Goal: Book appointment/travel/reservation

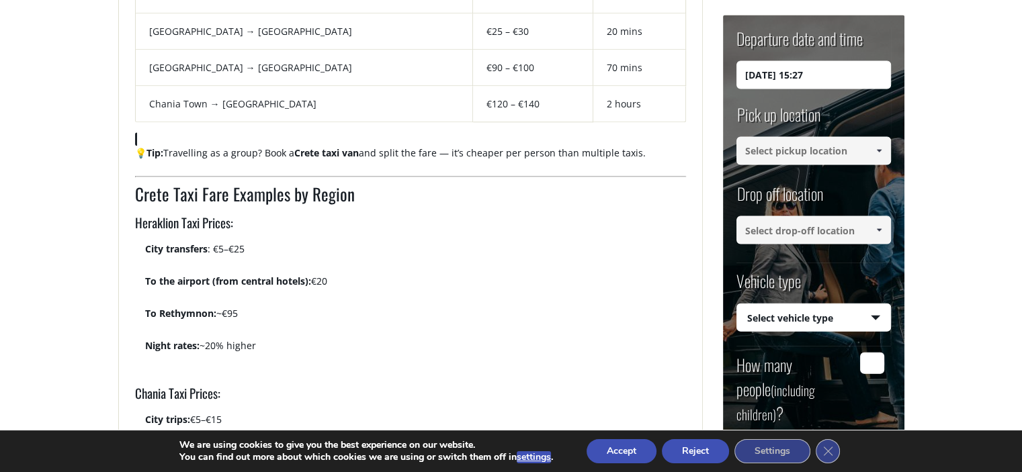
scroll to position [1261, 0]
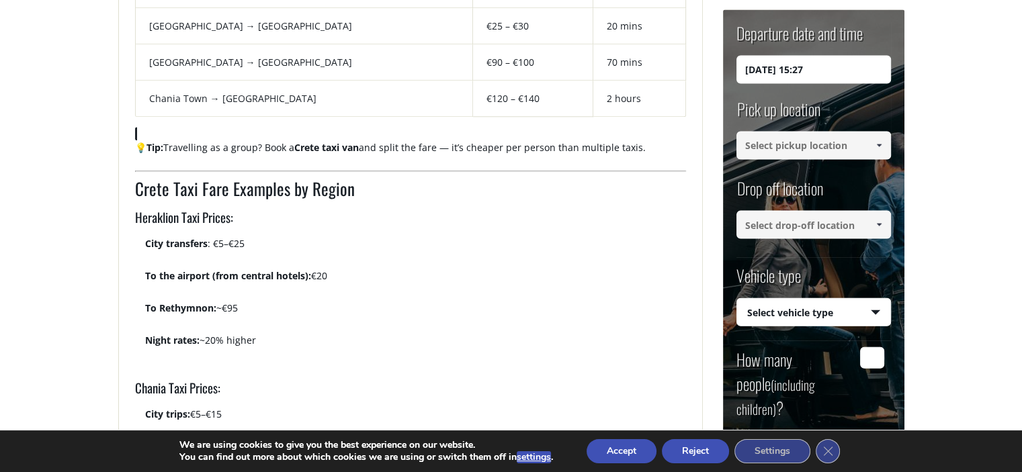
click at [882, 146] on span at bounding box center [879, 145] width 11 height 11
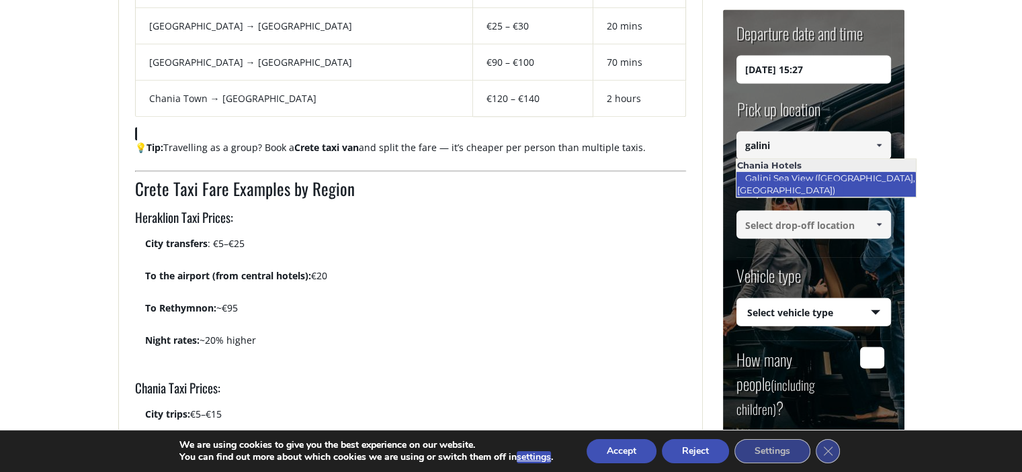
click at [807, 173] on link "Galini Sea View ([GEOGRAPHIC_DATA], [GEOGRAPHIC_DATA])" at bounding box center [825, 184] width 179 height 31
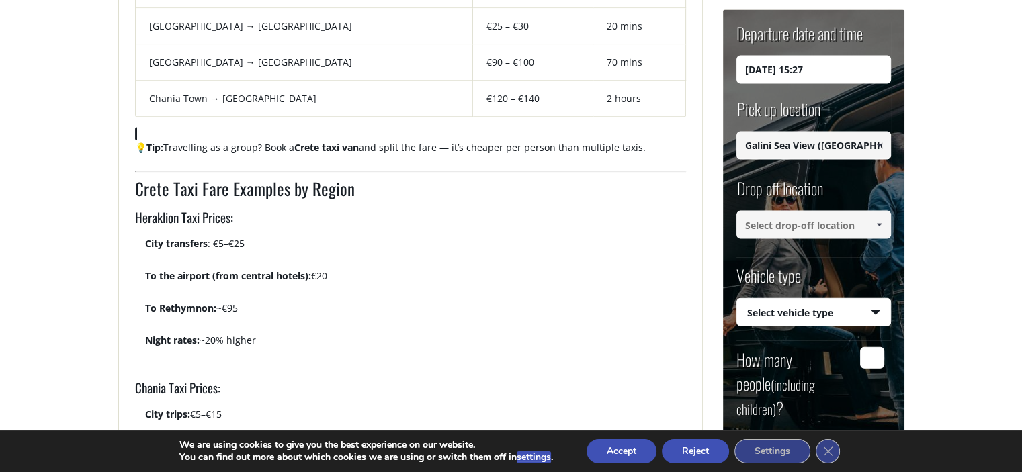
type input "Galini Sea View ([GEOGRAPHIC_DATA], [GEOGRAPHIC_DATA])"
click at [870, 216] on link at bounding box center [879, 225] width 22 height 28
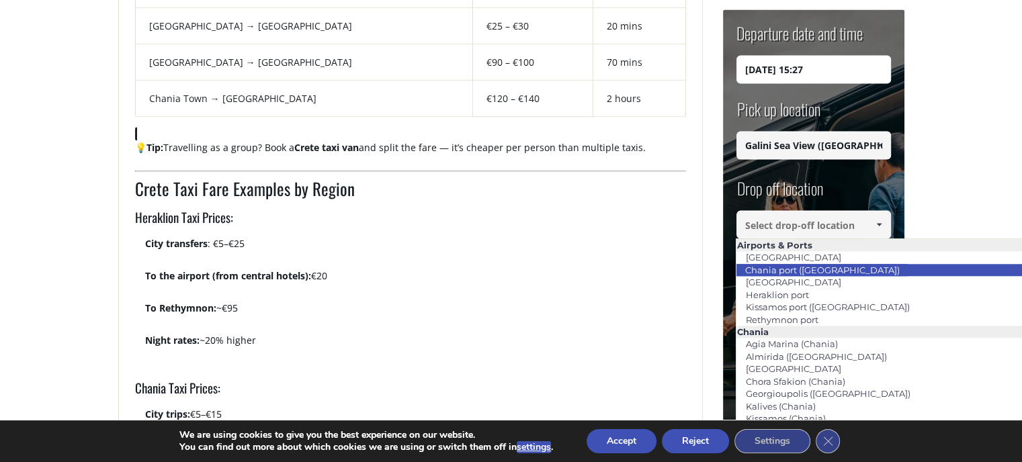
click at [789, 265] on link "Chania port ([GEOGRAPHIC_DATA])" at bounding box center [822, 270] width 172 height 19
type input "Chania port ([GEOGRAPHIC_DATA])"
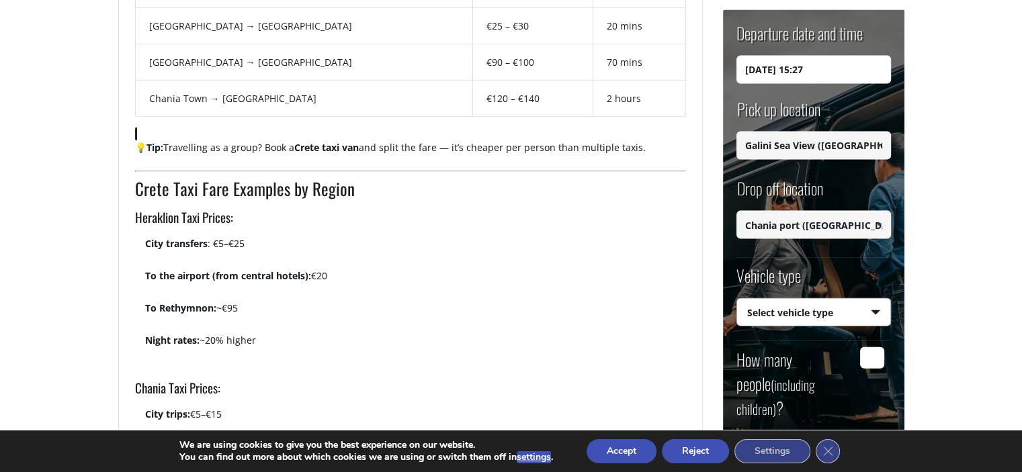
click at [870, 310] on select "Select vehicle type Taxi (4 passengers) Mercedes E Class Mini Van (7 passengers…" at bounding box center [813, 312] width 153 height 28
select select "541"
click at [737, 298] on select "Select vehicle type Taxi (4 passengers) Mercedes E Class Mini Van (7 passengers…" at bounding box center [813, 312] width 153 height 28
drag, startPoint x: 1021, startPoint y: 179, endPoint x: 1028, endPoint y: 216, distance: 37.7
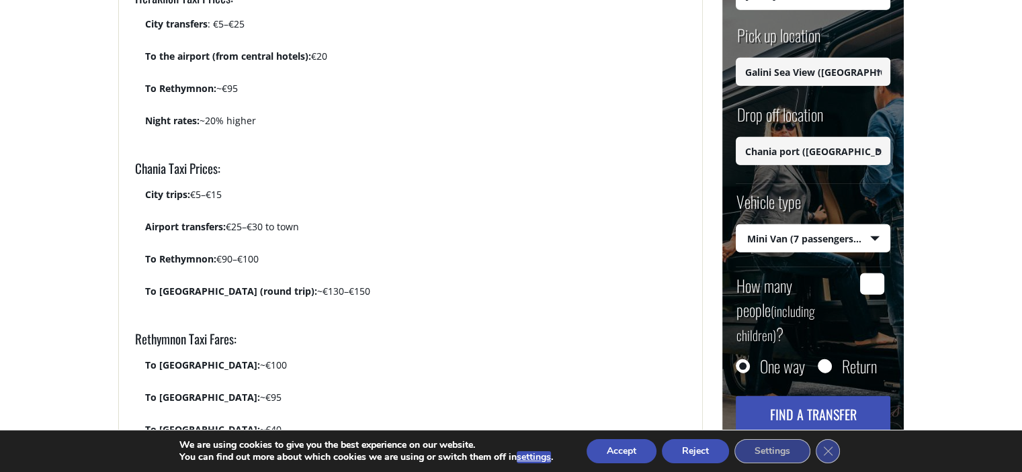
scroll to position [1485, 0]
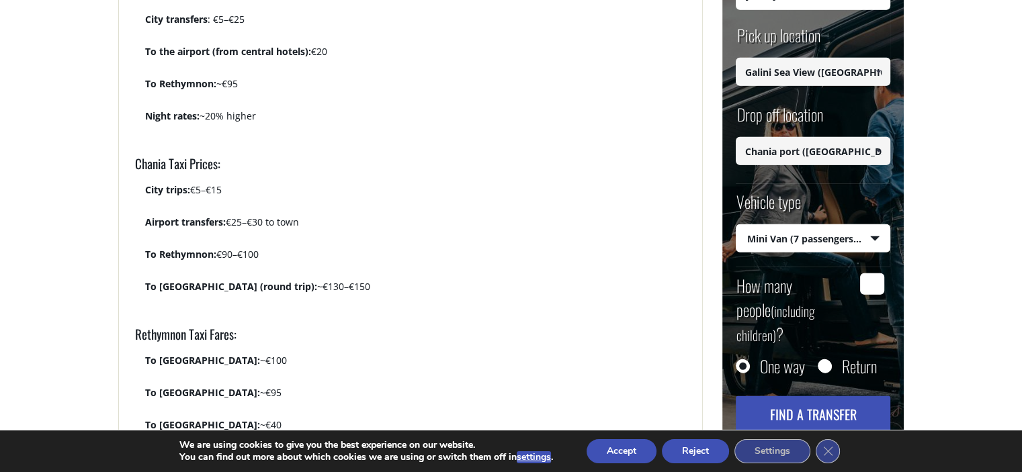
click at [838, 397] on button "Find a transfer" at bounding box center [813, 415] width 155 height 36
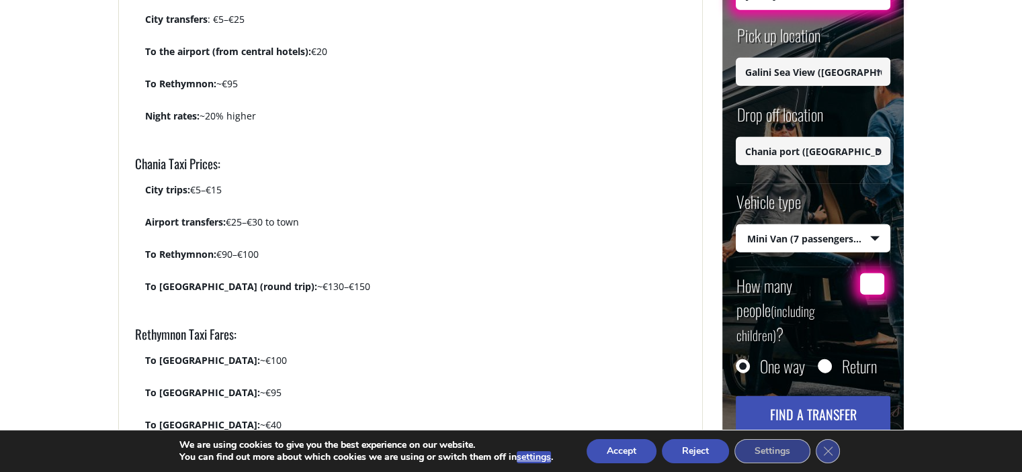
click at [823, 397] on button "Find a transfer" at bounding box center [813, 415] width 155 height 36
click at [882, 284] on input "How many people (including children) ?" at bounding box center [872, 285] width 24 height 22
type input "6"
click at [815, 397] on button "Find a transfer" at bounding box center [813, 415] width 155 height 36
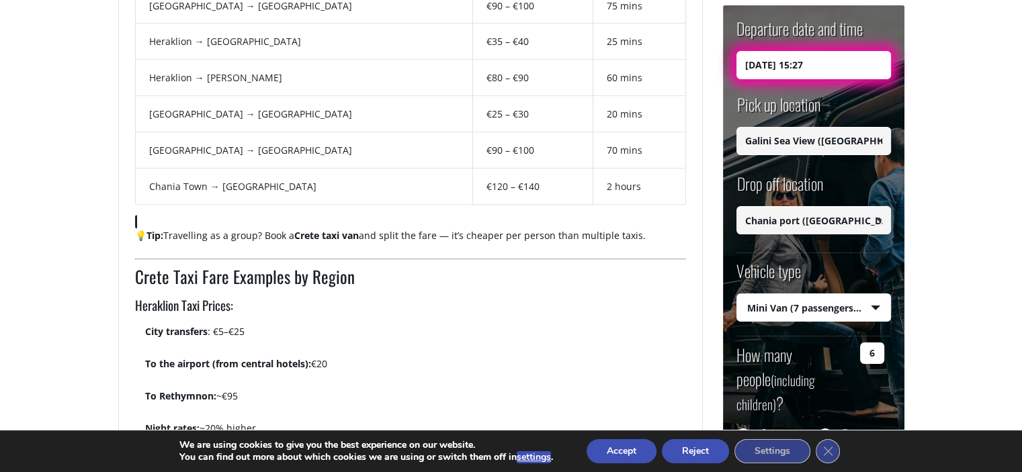
scroll to position [1192, 0]
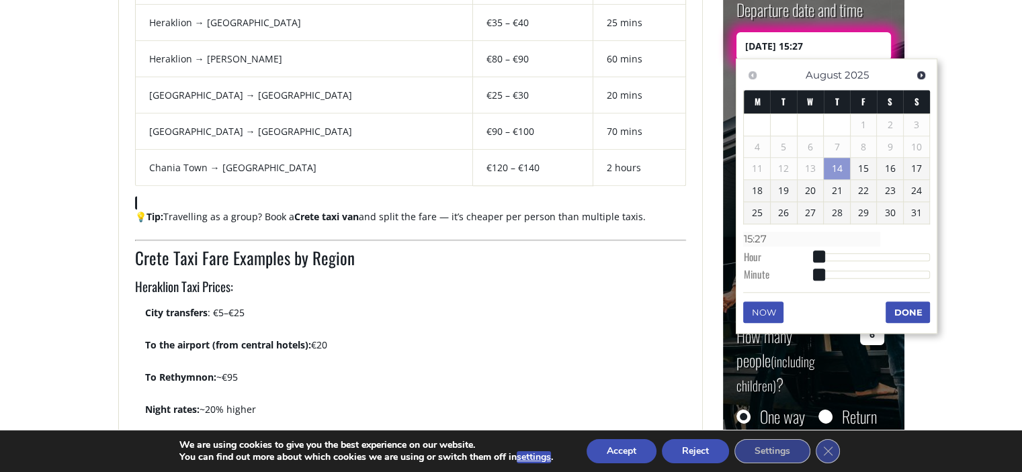
drag, startPoint x: 833, startPoint y: 44, endPoint x: 736, endPoint y: 41, distance: 97.5
click at [737, 41] on input "[DATE] 15:27" at bounding box center [814, 46] width 155 height 28
click at [818, 185] on link "20" at bounding box center [811, 191] width 26 height 22
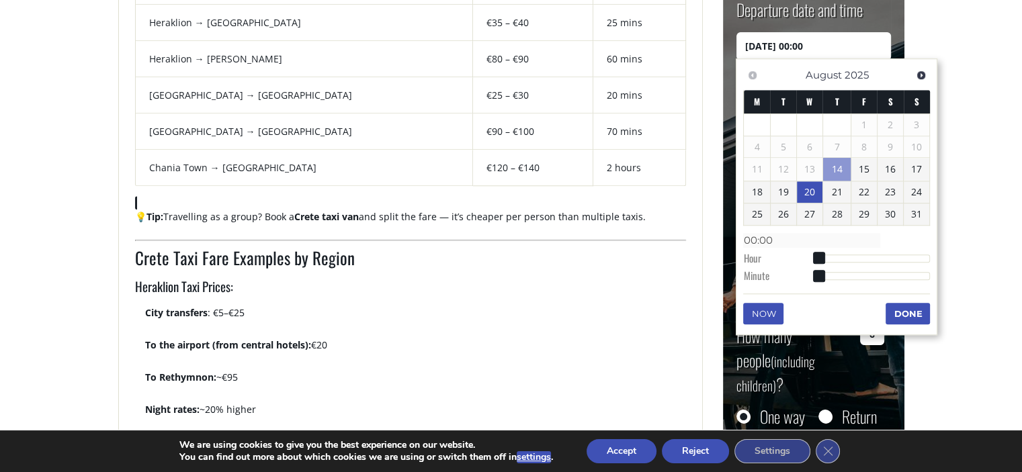
drag, startPoint x: 837, startPoint y: 46, endPoint x: 798, endPoint y: 47, distance: 39.0
click at [798, 47] on input "[DATE] 00:00" at bounding box center [814, 46] width 155 height 28
type input "[DATE] 01:00"
type input "01:00"
type input "[DATE] 02:00"
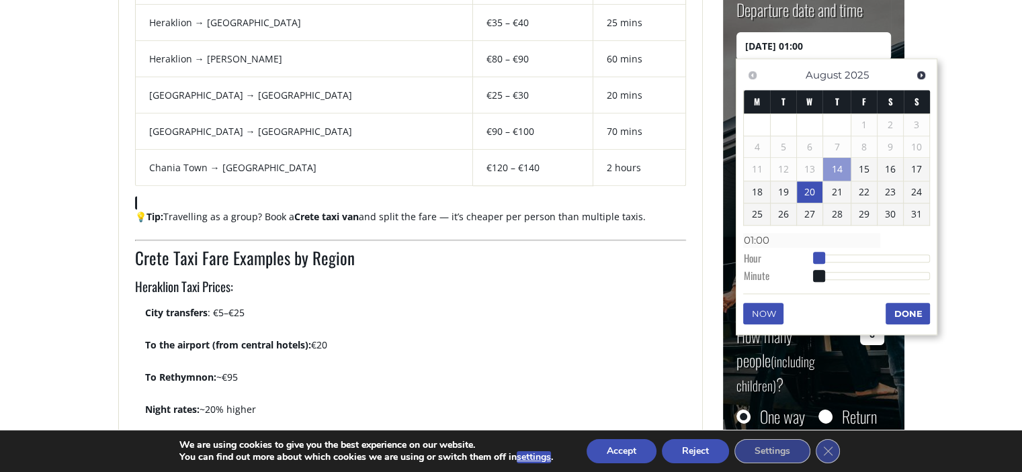
type input "02:00"
type input "[DATE] 03:00"
type input "03:00"
type input "[DATE] 04:00"
type input "04:00"
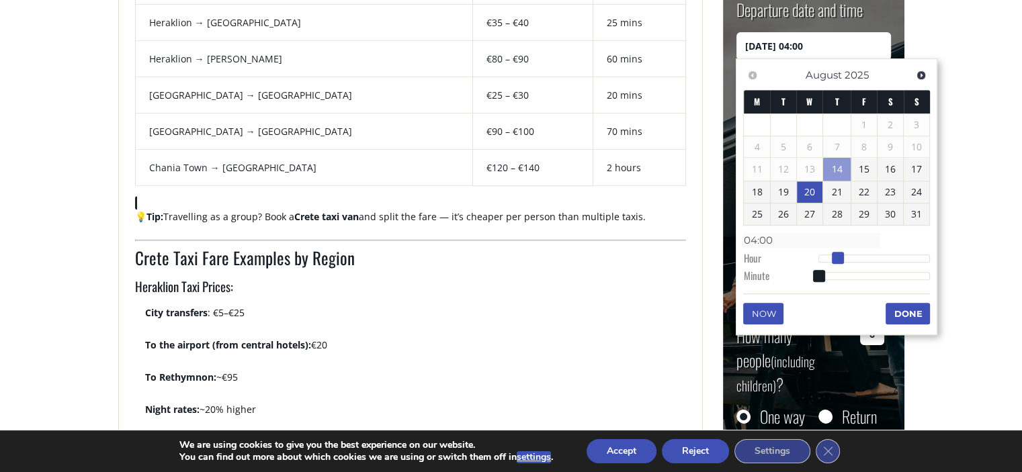
type input "[DATE] 05:00"
type input "05:00"
type input "[DATE] 06:00"
type input "06:00"
type input "[DATE] 08:00"
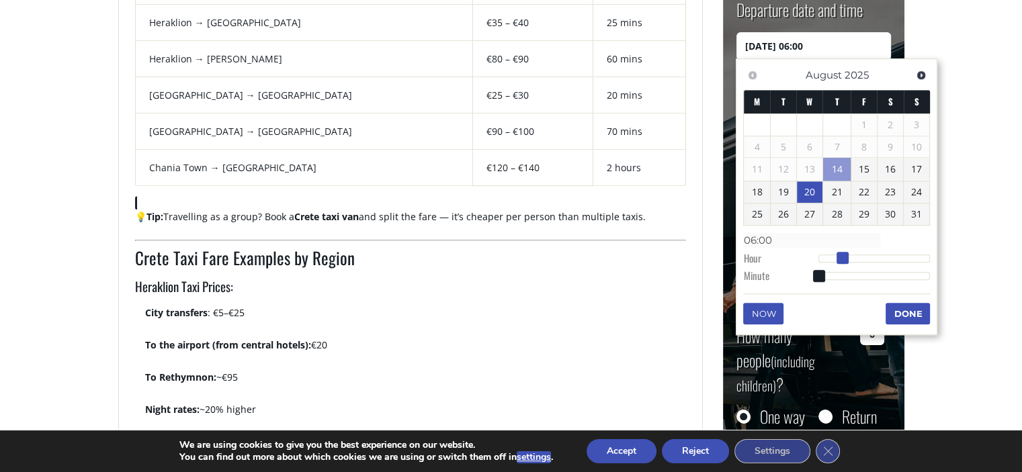
type input "08:00"
type input "[DATE] 10:00"
type input "10:00"
type input "[DATE] 11:00"
type input "11:00"
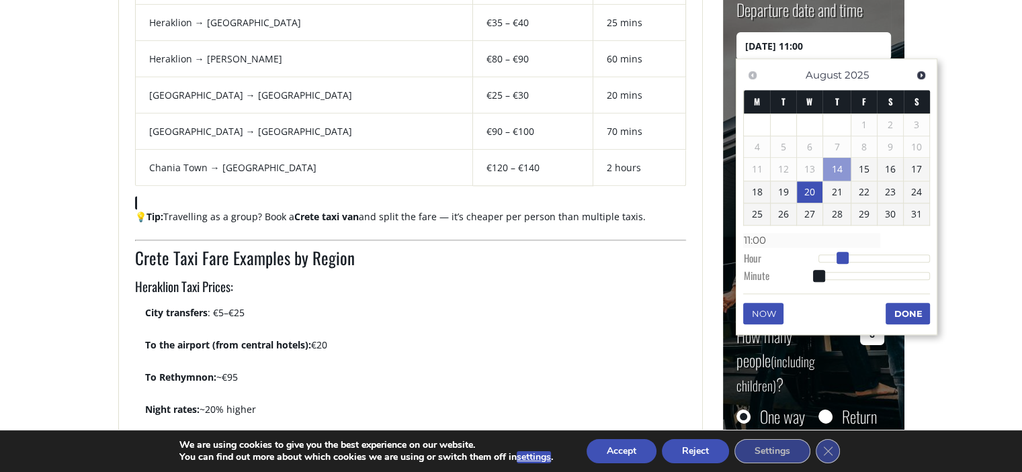
type input "[DATE] 12:00"
type input "12:00"
type input "[DATE] 13:00"
type input "13:00"
type input "[DATE] 14:00"
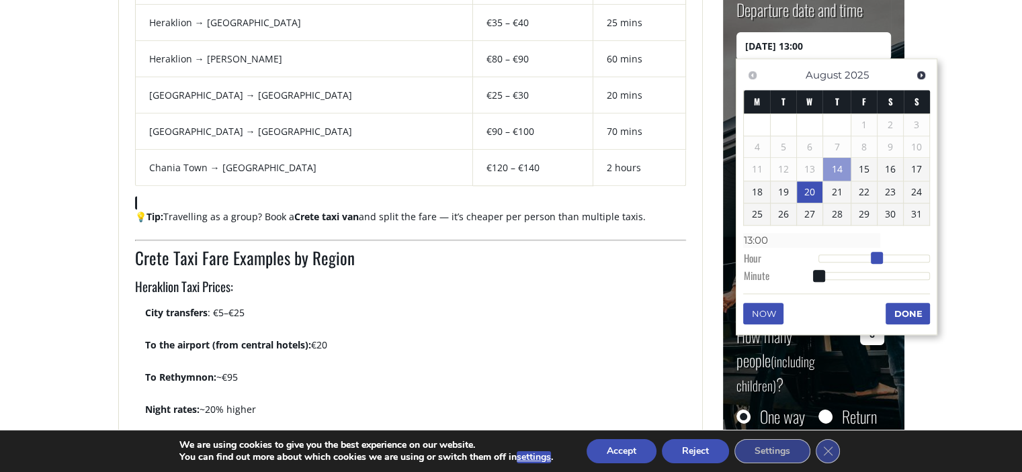
type input "14:00"
type input "[DATE] 15:00"
type input "15:00"
type input "[DATE] 16:00"
type input "16:00"
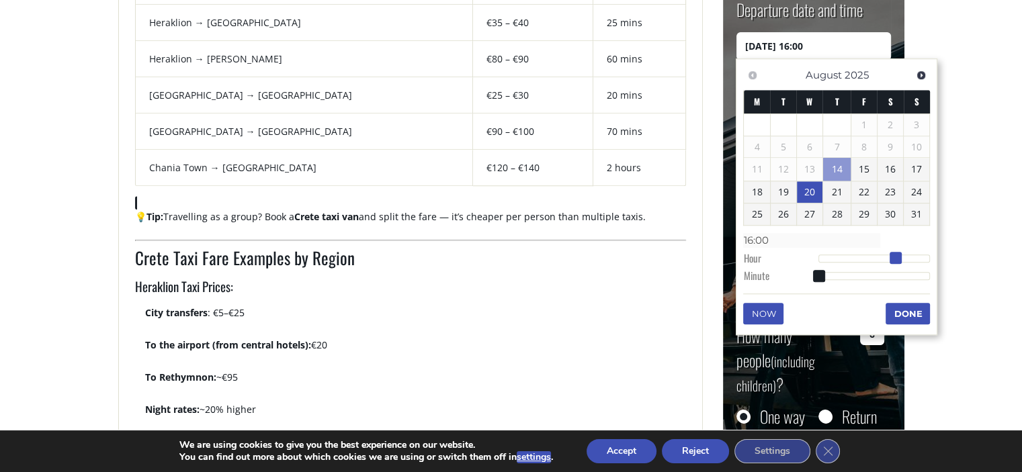
type input "[DATE] 17:00"
type input "17:00"
type input "[DATE] 18:00"
type input "18:00"
type input "[DATE] 19:00"
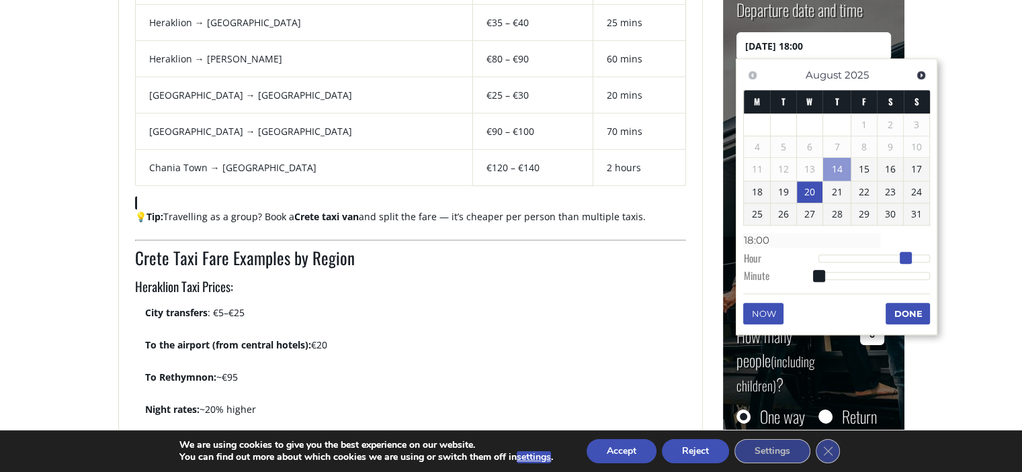
type input "19:00"
drag, startPoint x: 821, startPoint y: 255, endPoint x: 911, endPoint y: 257, distance: 90.1
click at [911, 257] on span at bounding box center [911, 258] width 12 height 12
type input "[DATE] 19:01"
type input "19:01"
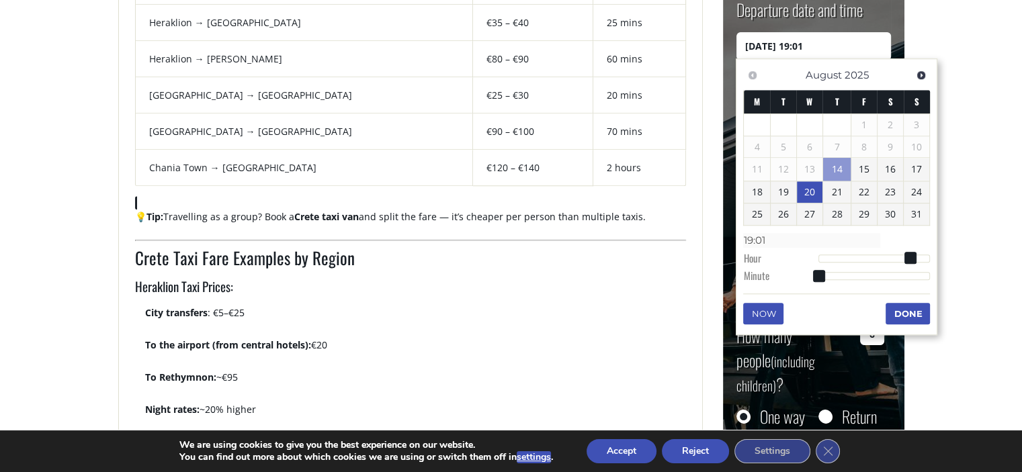
type input "[DATE] 19:02"
type input "19:02"
type input "[DATE] 19:03"
type input "19:03"
type input "[DATE] 19:05"
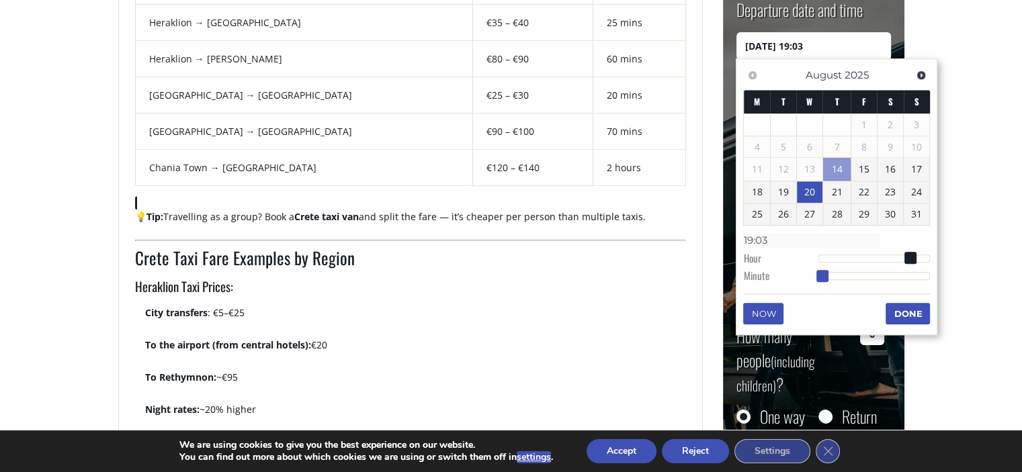
type input "19:05"
type input "[DATE] 19:06"
type input "19:06"
type input "[DATE] 19:07"
type input "19:07"
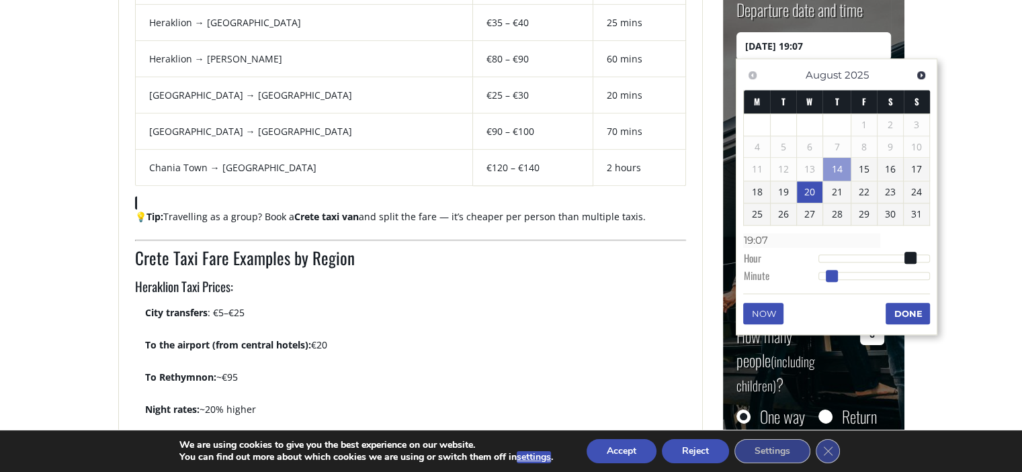
type input "[DATE] 19:10"
type input "19:10"
type input "[DATE] 19:13"
type input "19:13"
type input "[DATE] 19:18"
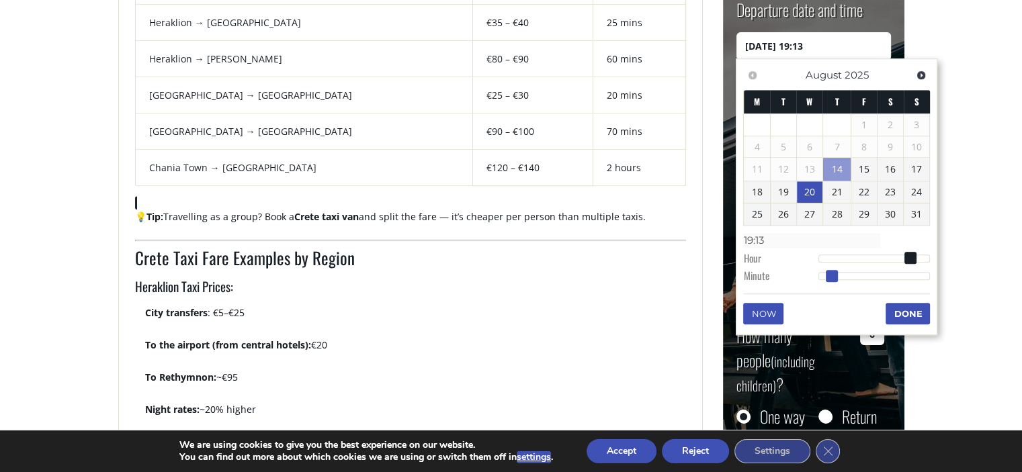
type input "19:18"
type input "[DATE] 19:22"
type input "19:22"
type input "[DATE] 19:23"
type input "19:23"
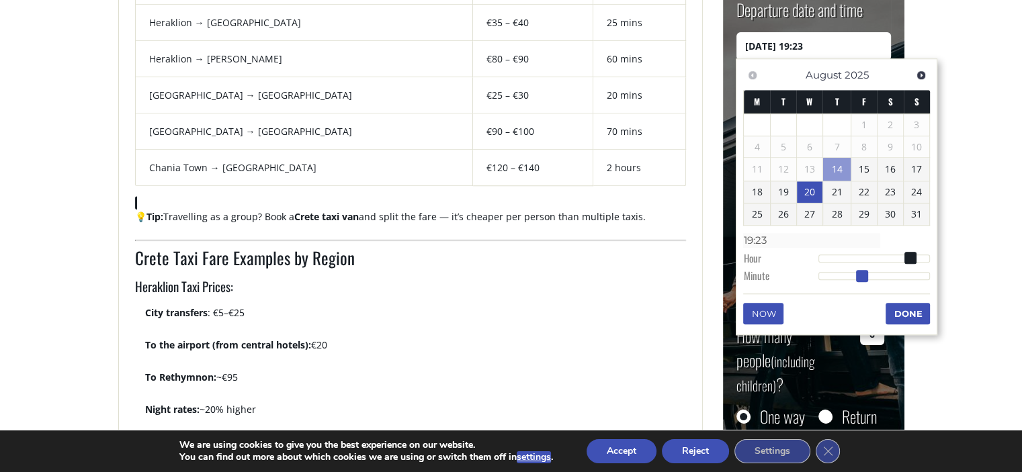
drag, startPoint x: 818, startPoint y: 274, endPoint x: 888, endPoint y: 293, distance: 73.2
click at [860, 279] on span at bounding box center [862, 276] width 12 height 12
click at [903, 309] on button "Done" at bounding box center [908, 314] width 44 height 22
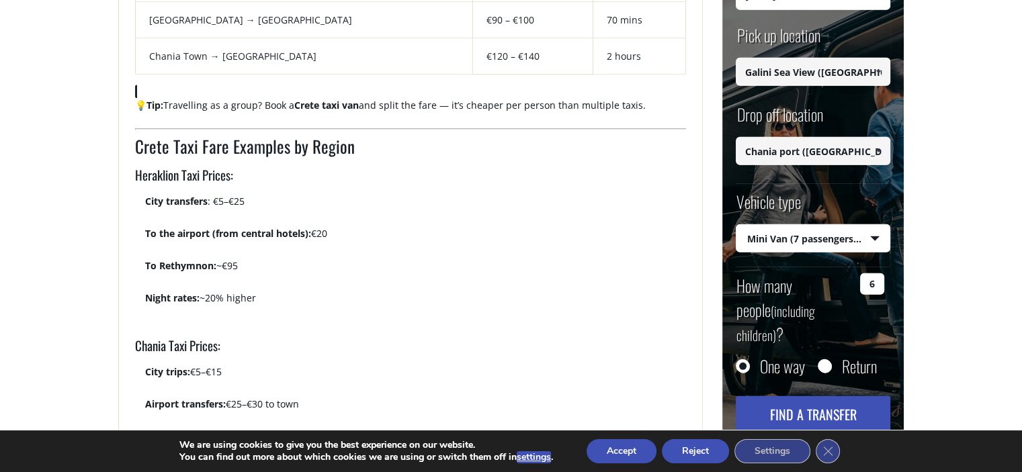
scroll to position [1326, 0]
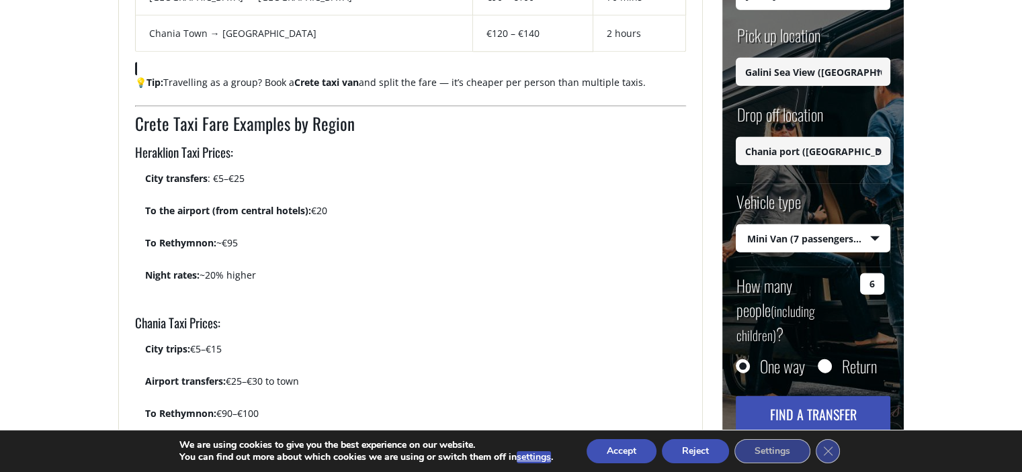
click at [845, 397] on button "Find a transfer" at bounding box center [813, 415] width 155 height 36
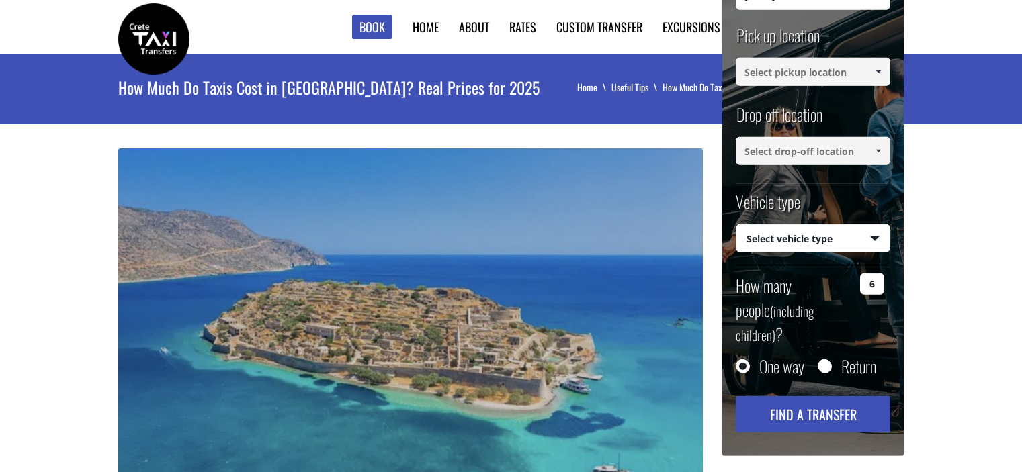
select select "541"
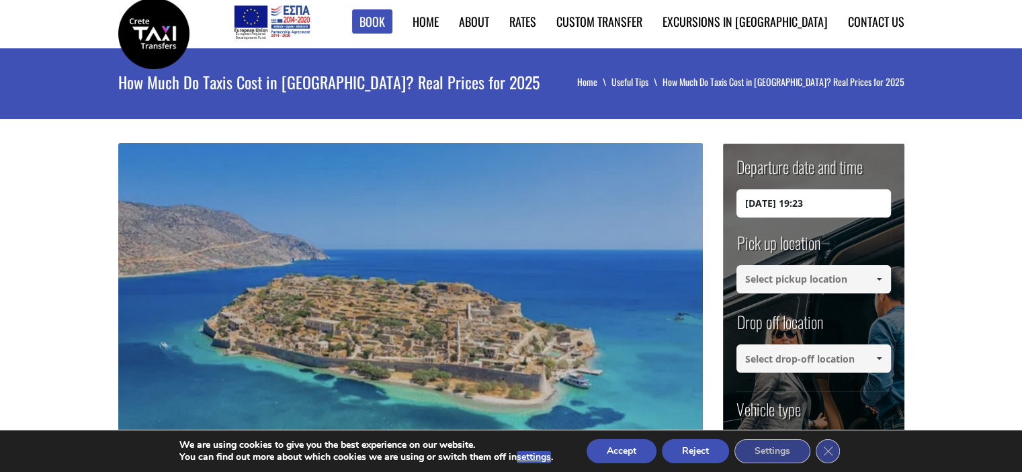
scroll to position [2419, 0]
